Goal: Information Seeking & Learning: Understand process/instructions

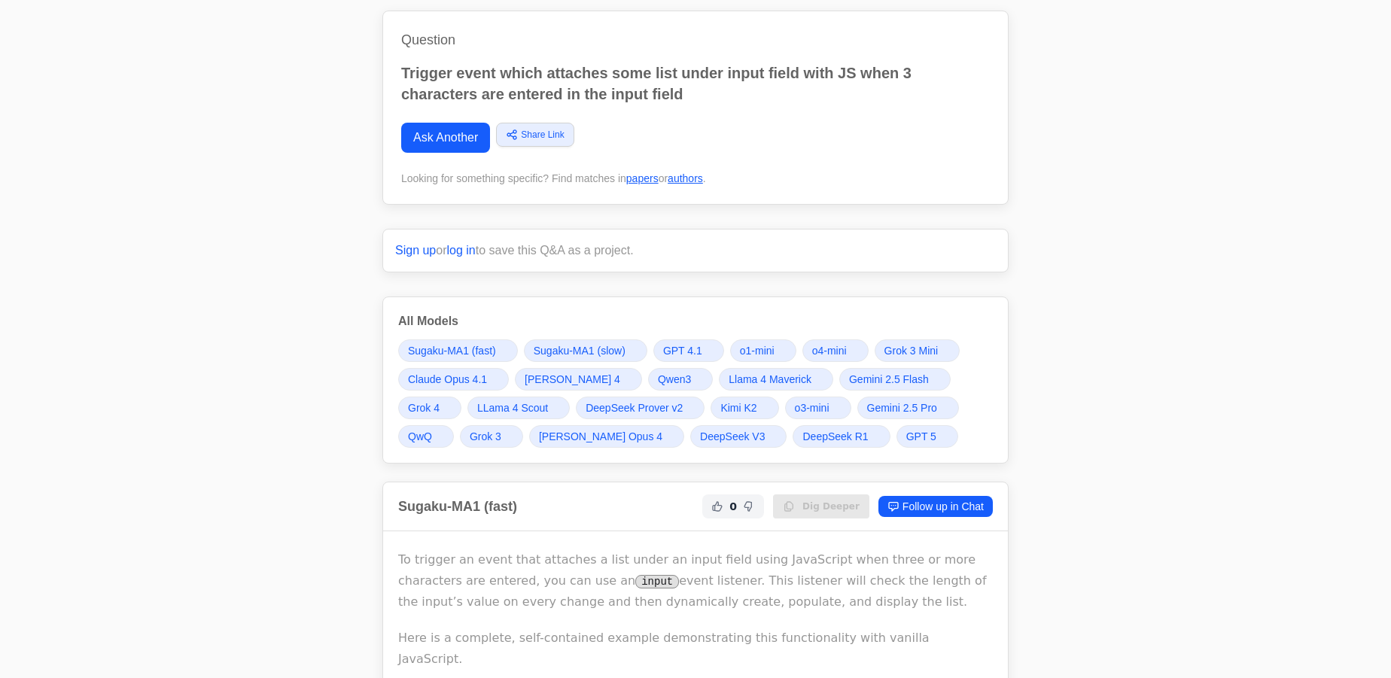
click at [462, 386] on link "Claude Opus 4.1" at bounding box center [453, 379] width 111 height 23
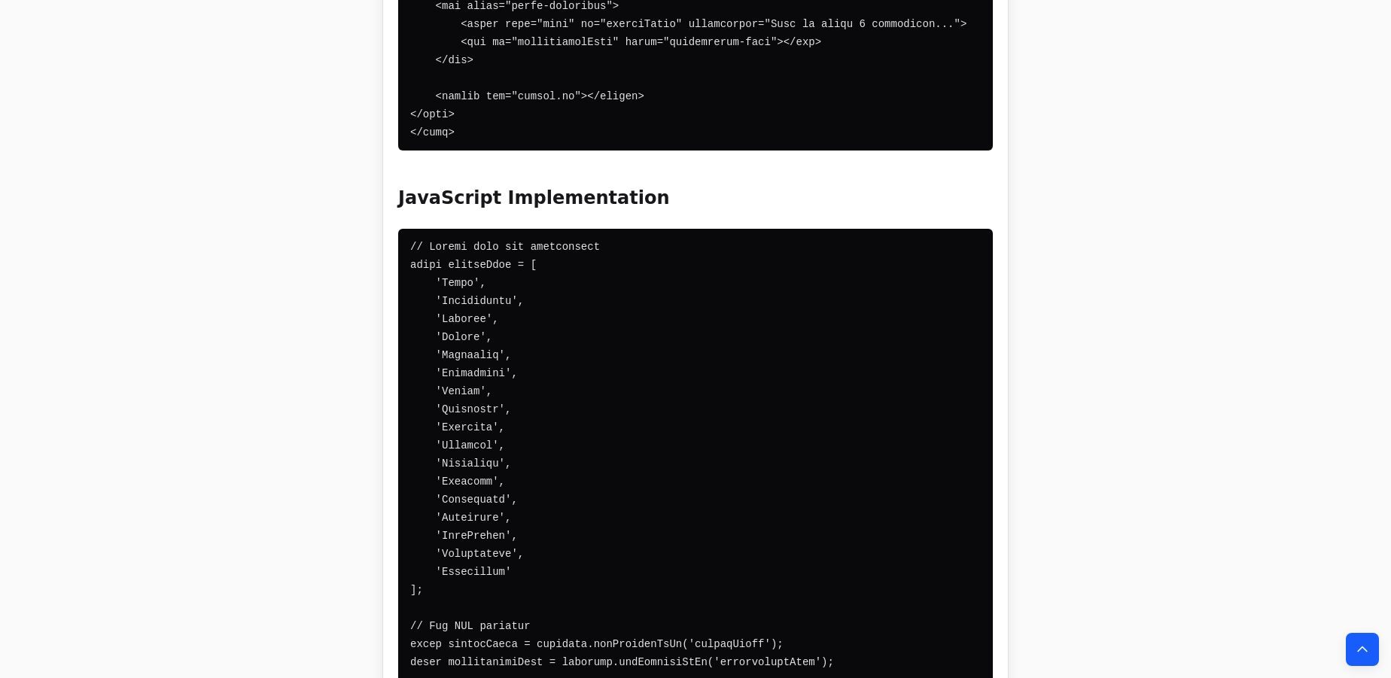
scroll to position [19382, 0]
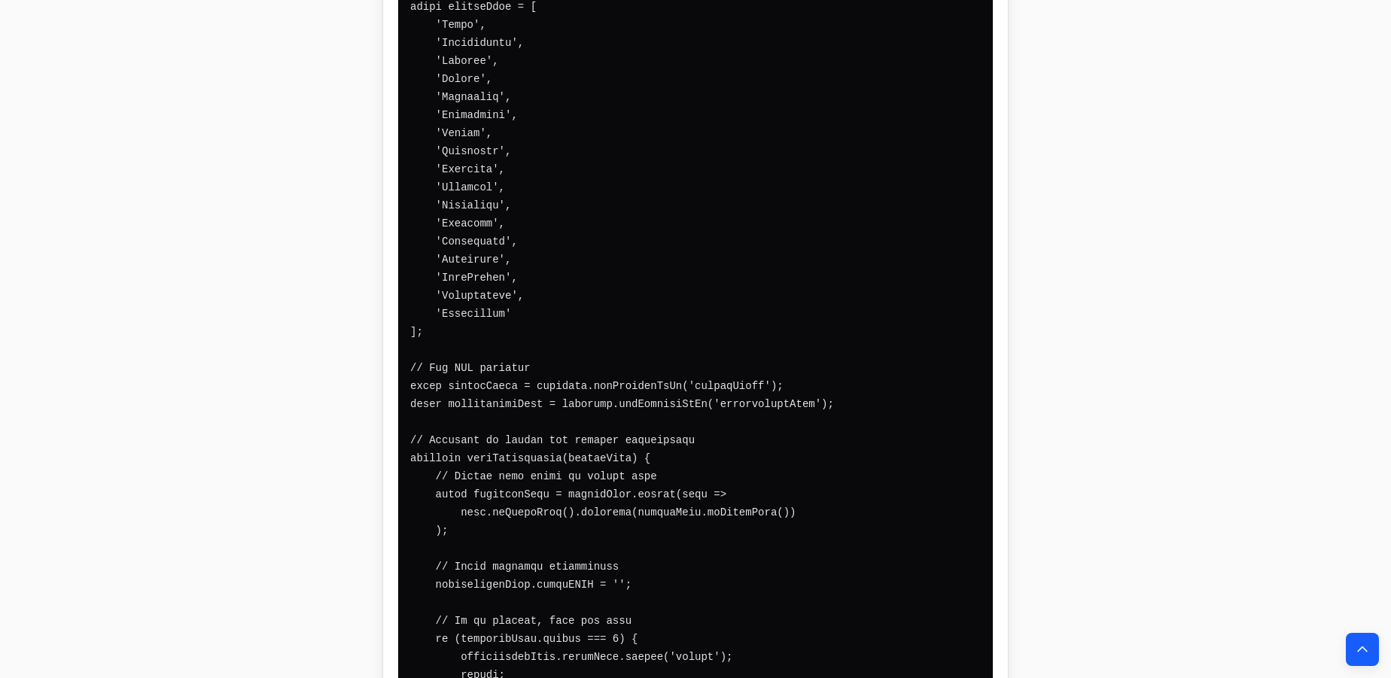
scroll to position [19656, 0]
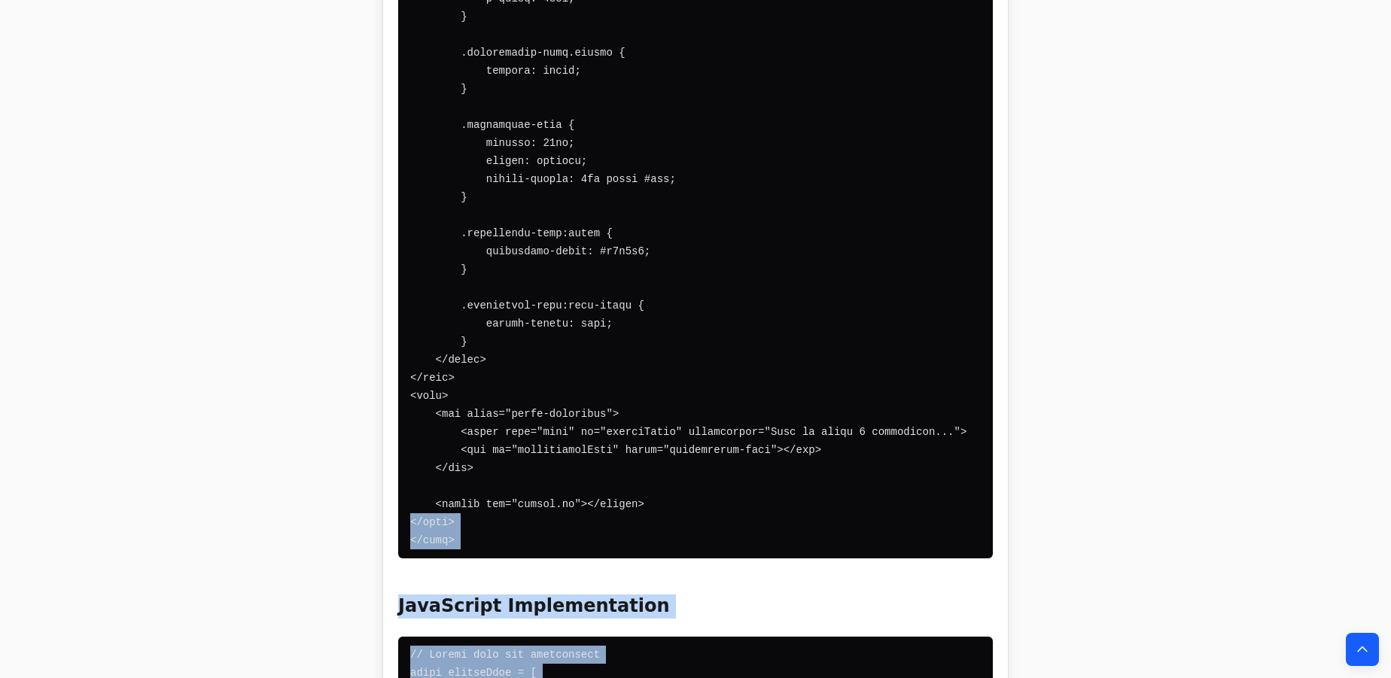
scroll to position [18972, 0]
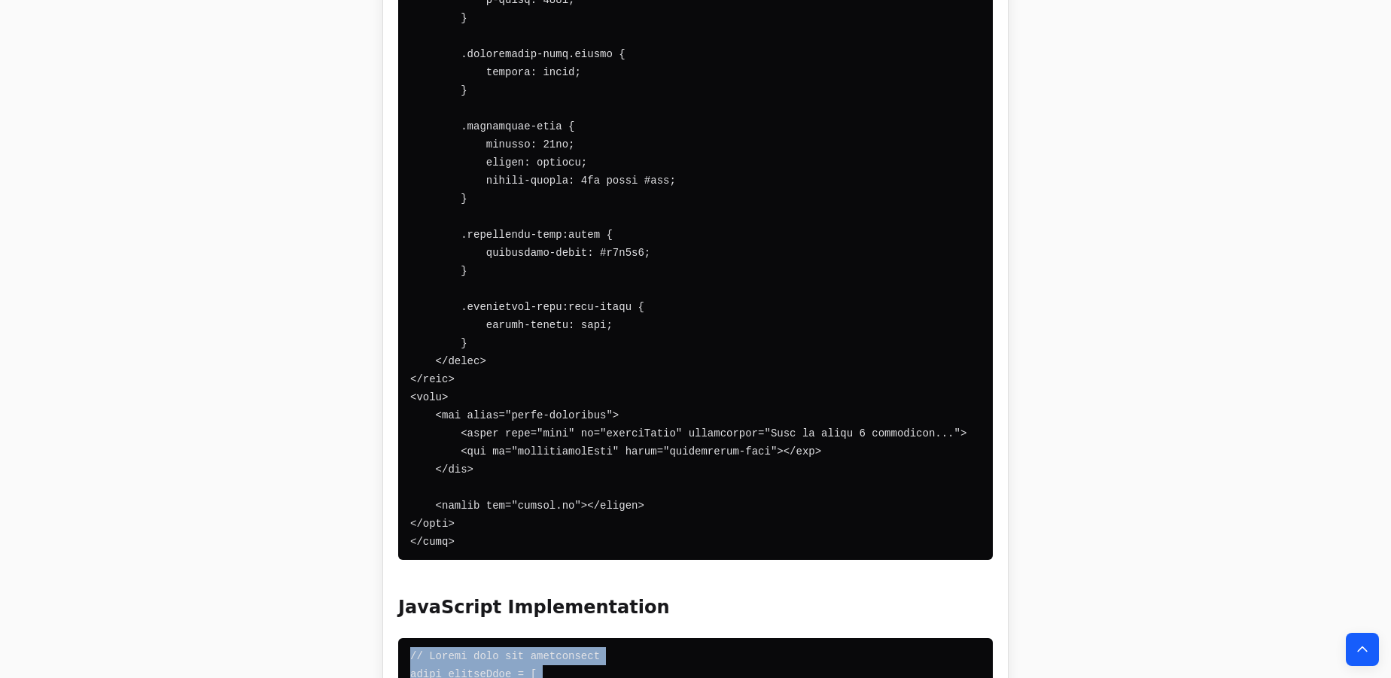
drag, startPoint x: 428, startPoint y: 324, endPoint x: 394, endPoint y: 441, distance: 121.5
copy code "// Sample data for suggestions const sampleData = [ 'Apple', 'Application', 'Ap…"
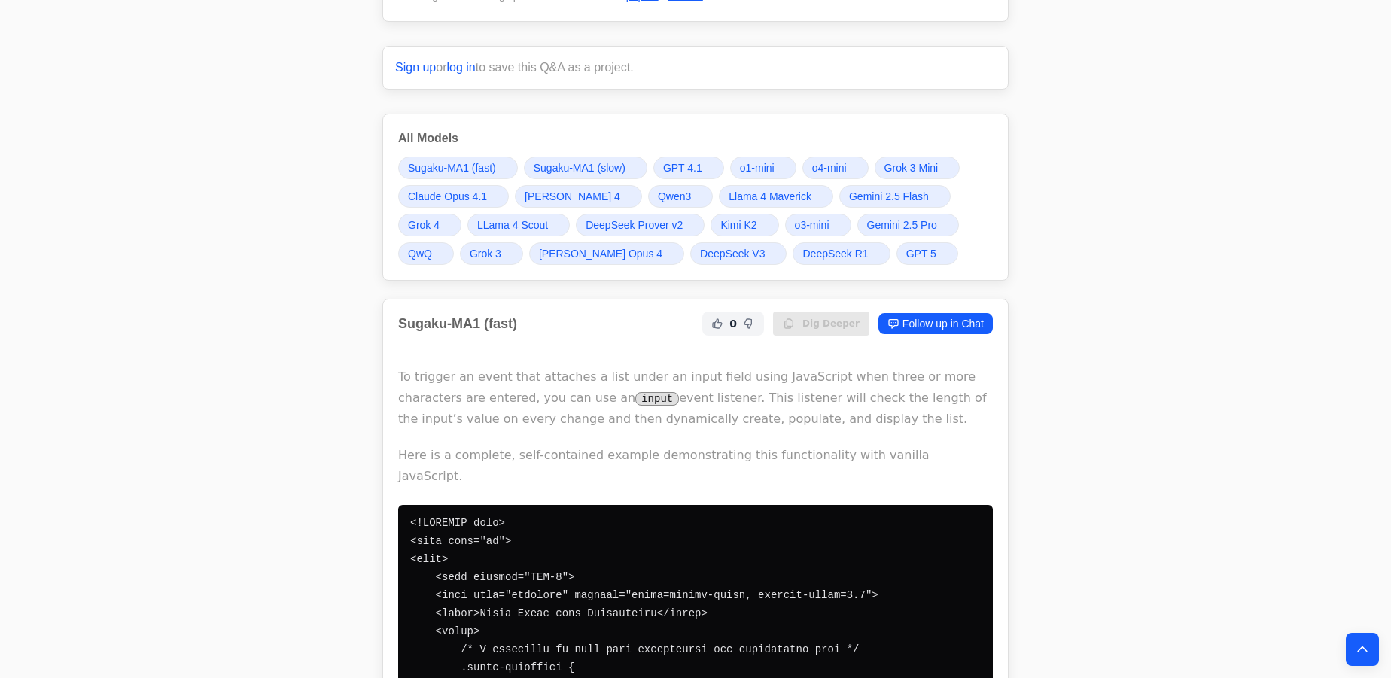
scroll to position [0, 0]
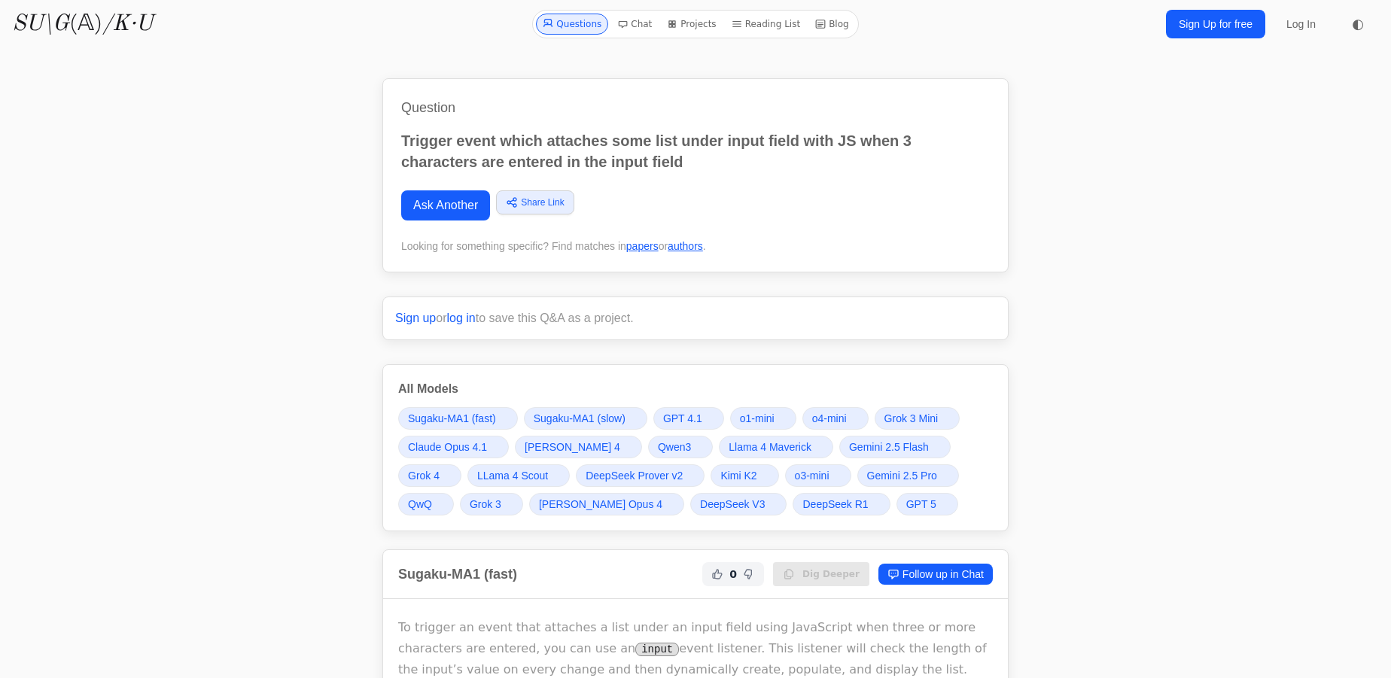
click at [455, 455] on link "Claude Opus 4.1" at bounding box center [453, 447] width 111 height 23
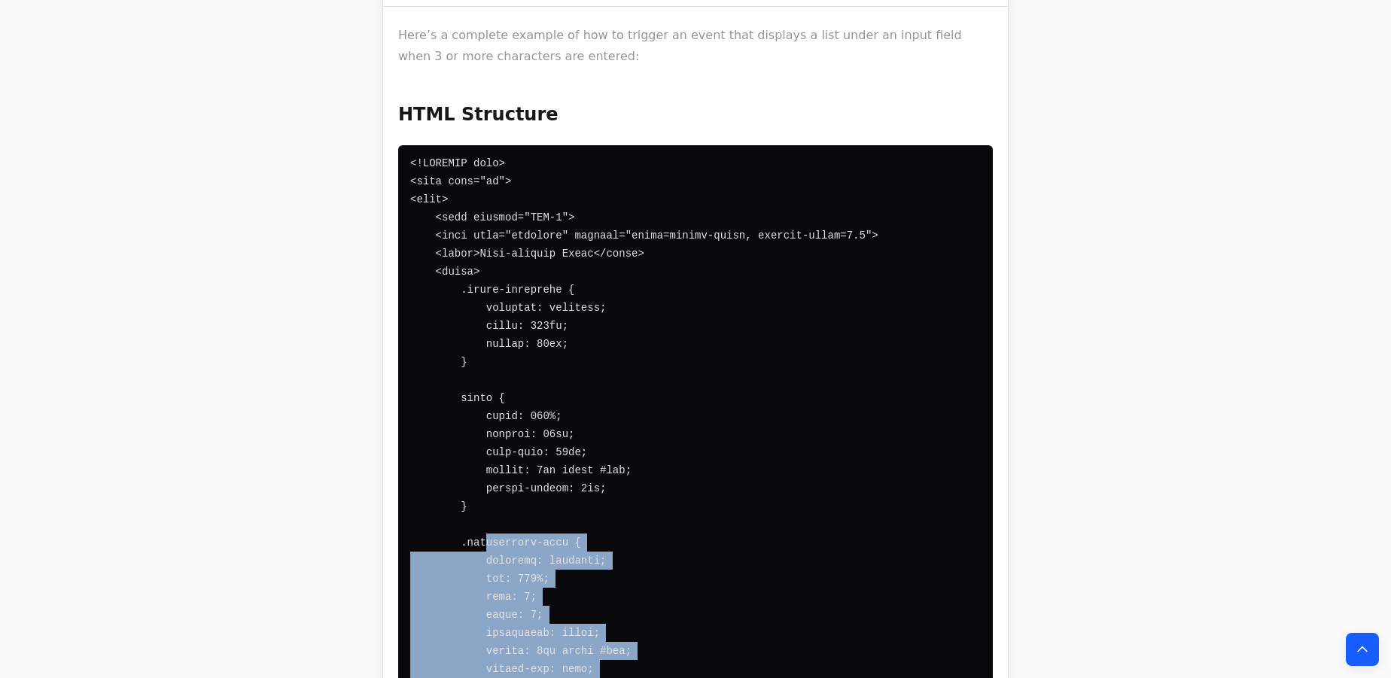
scroll to position [18151, 0]
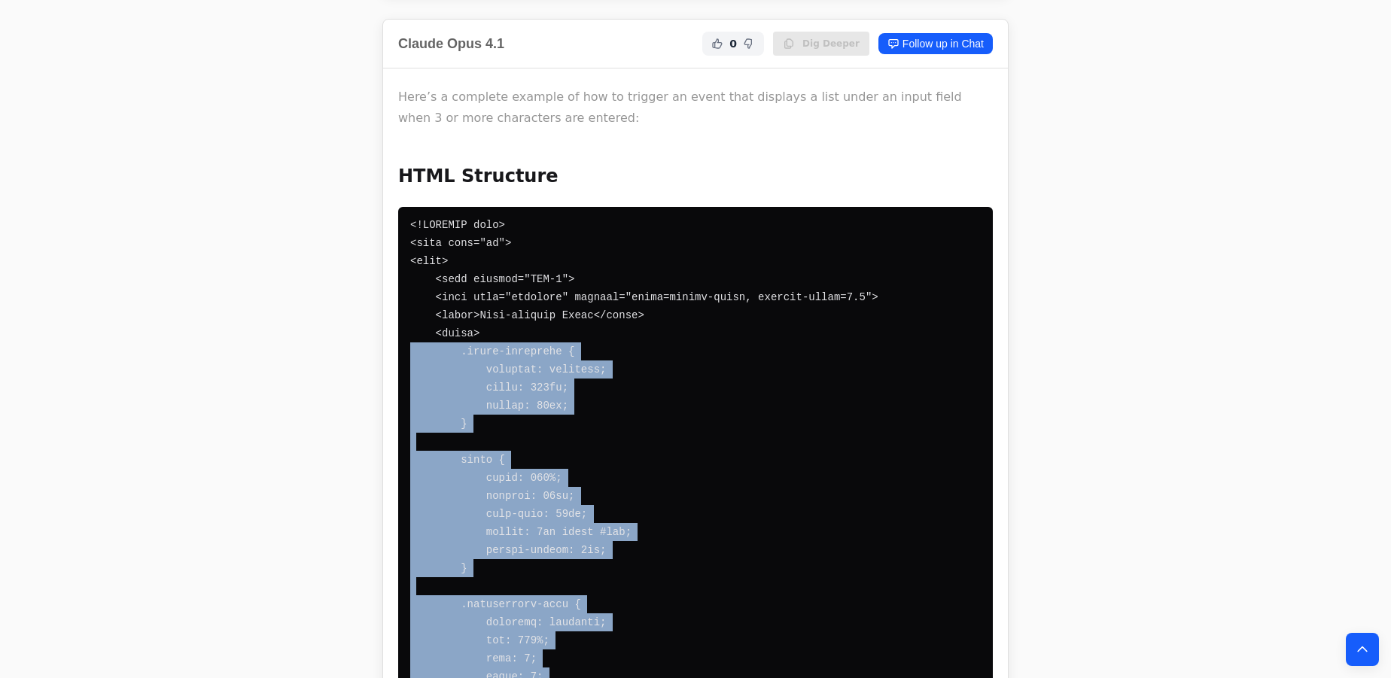
drag, startPoint x: 471, startPoint y: 540, endPoint x: 313, endPoint y: 138, distance: 432.0
copy code ".input-container { position: relative; width: 300px; margin: 50px; } input { wi…"
